Goal: Task Accomplishment & Management: Complete application form

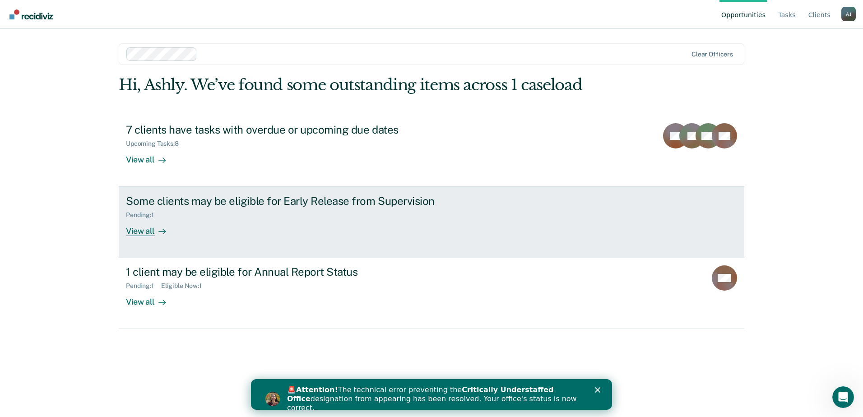
click at [344, 208] on div "Pending : 1" at bounding box center [284, 213] width 317 height 11
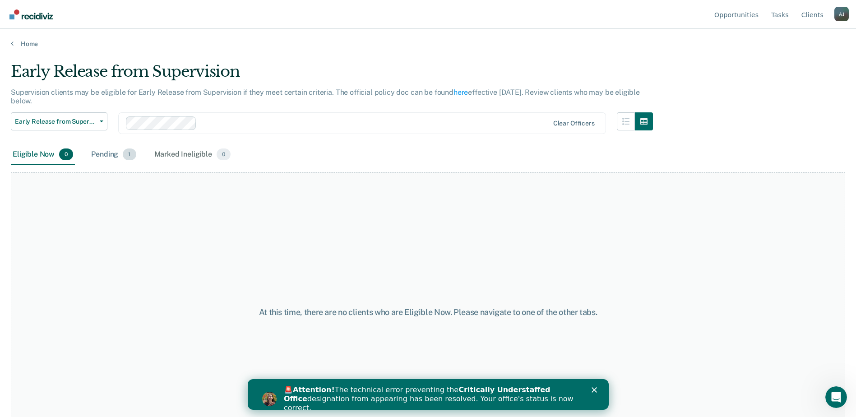
click at [113, 157] on div "Pending 1" at bounding box center [113, 155] width 48 height 20
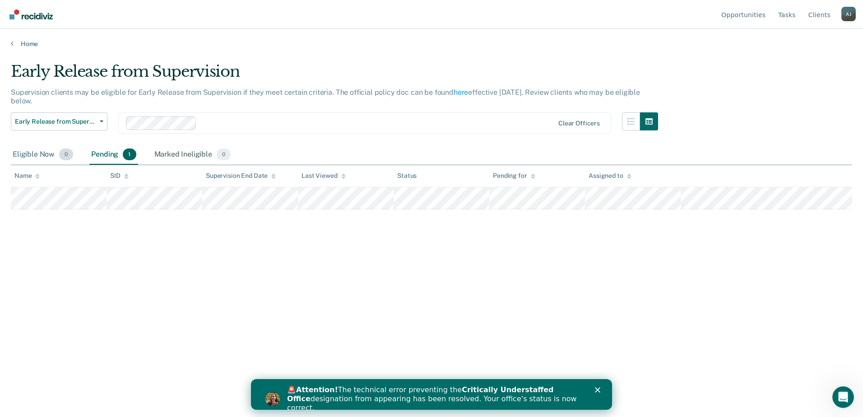
click at [46, 156] on div "Eligible Now 0" at bounding box center [43, 155] width 64 height 20
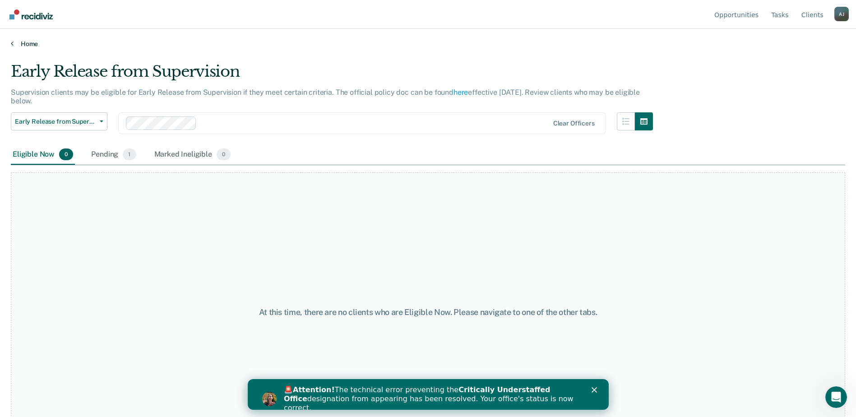
click at [18, 42] on link "Home" at bounding box center [428, 44] width 835 height 8
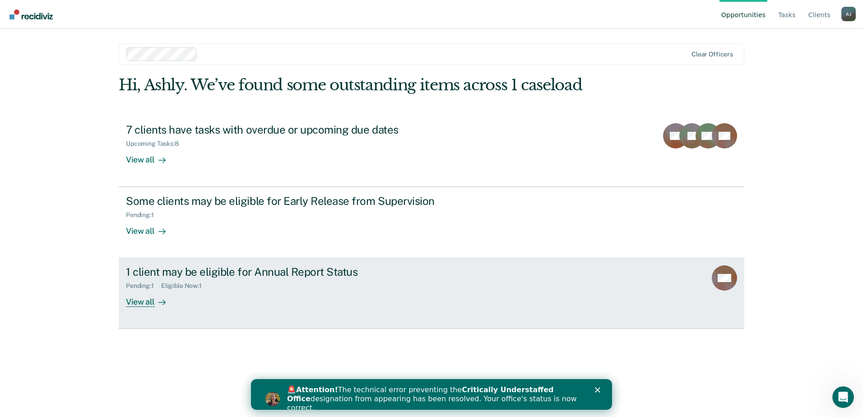
click at [178, 299] on div "1 client may be eligible for Annual Report Status Pending : 1 Eligible Now : 1 …" at bounding box center [295, 286] width 339 height 42
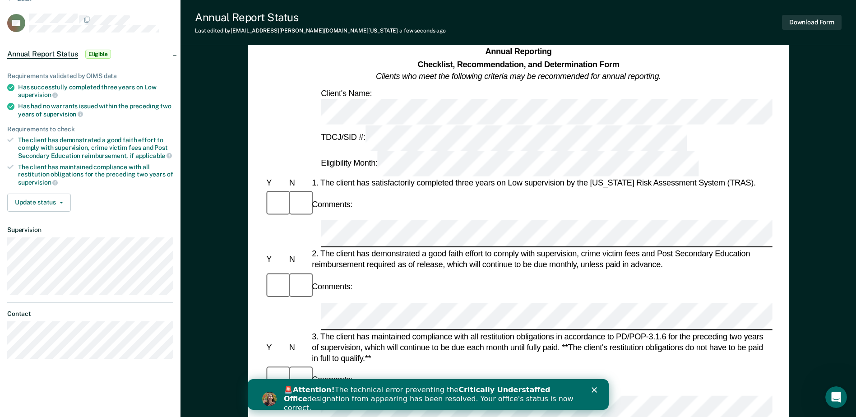
scroll to position [0, 0]
click at [531, 365] on div "Comments:" at bounding box center [518, 380] width 508 height 30
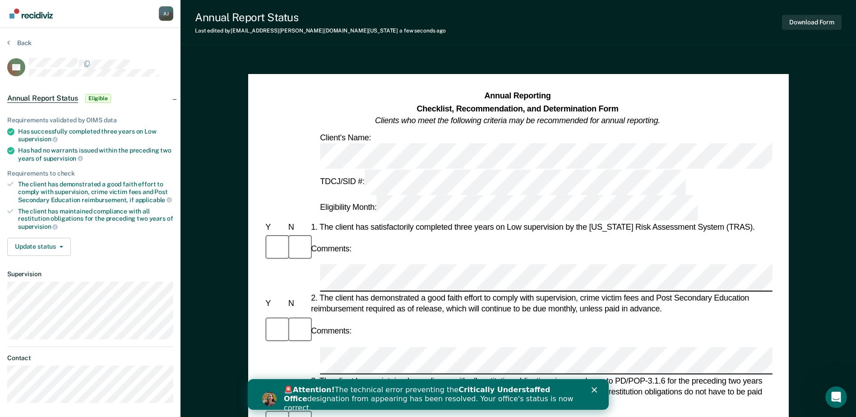
scroll to position [0, 0]
click at [591, 390] on icon "Close" at bounding box center [593, 389] width 5 height 5
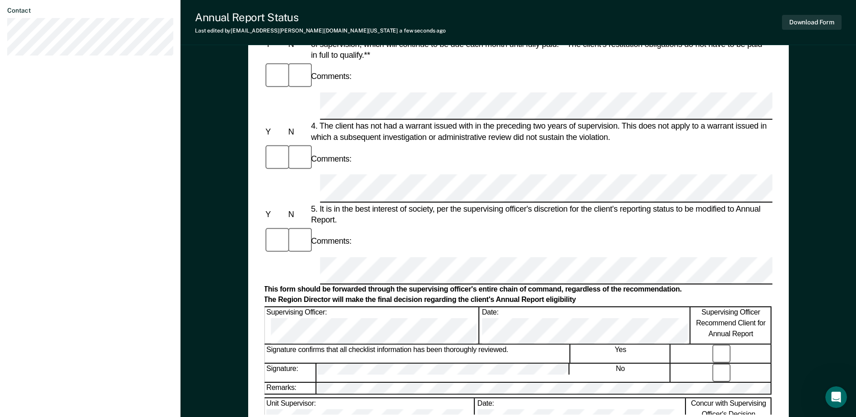
scroll to position [433, 0]
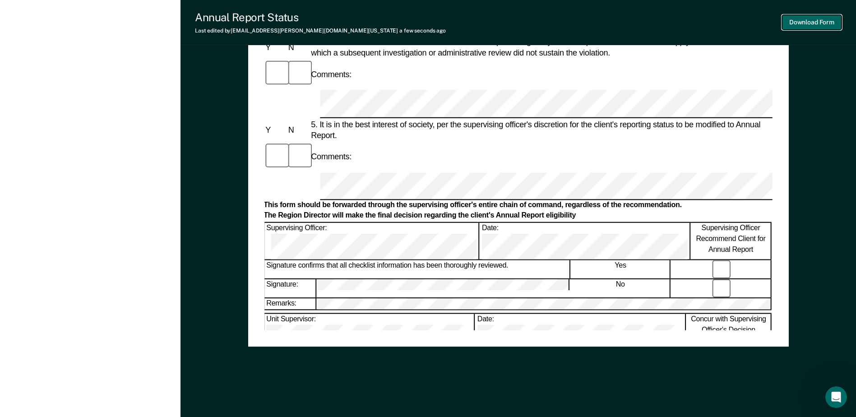
click at [806, 22] on button "Download Form" at bounding box center [812, 22] width 60 height 15
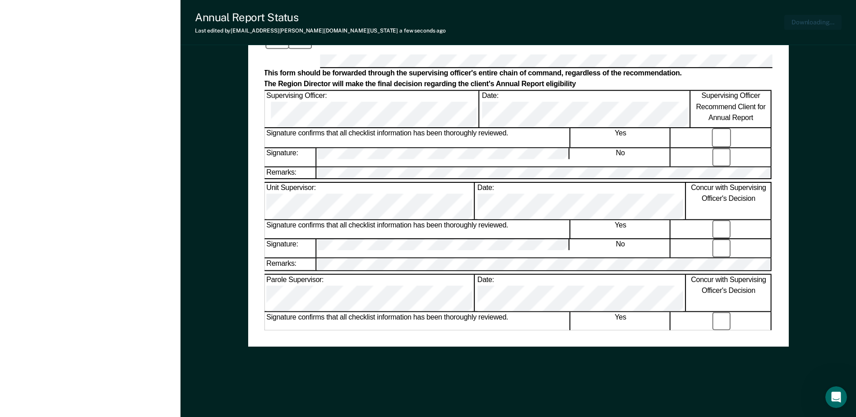
scroll to position [0, 0]
